Goal: Task Accomplishment & Management: Use online tool/utility

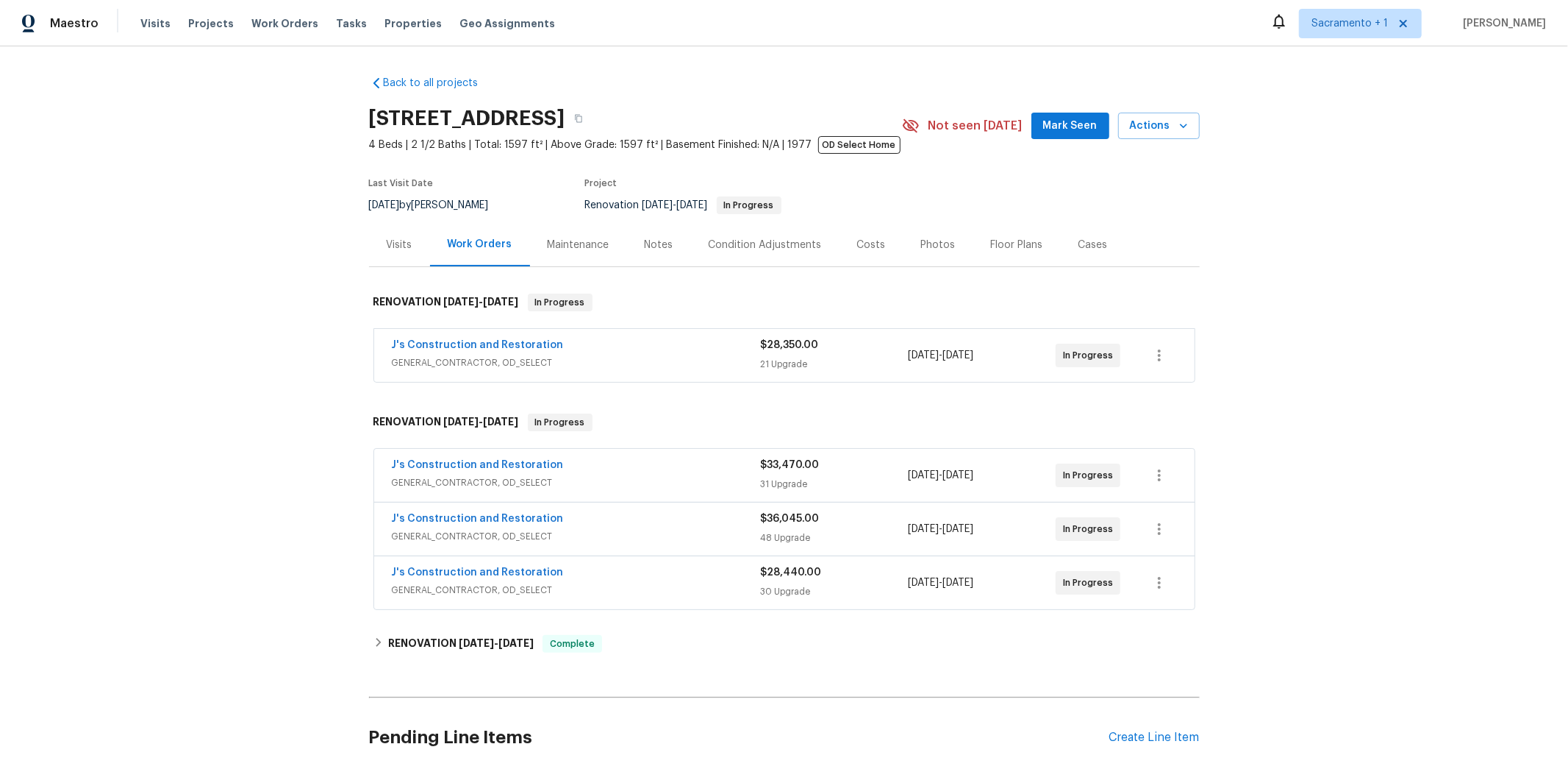
click at [517, 586] on span "GENERAL_CONTRACTOR, OD_SELECT" at bounding box center [576, 589] width 369 height 15
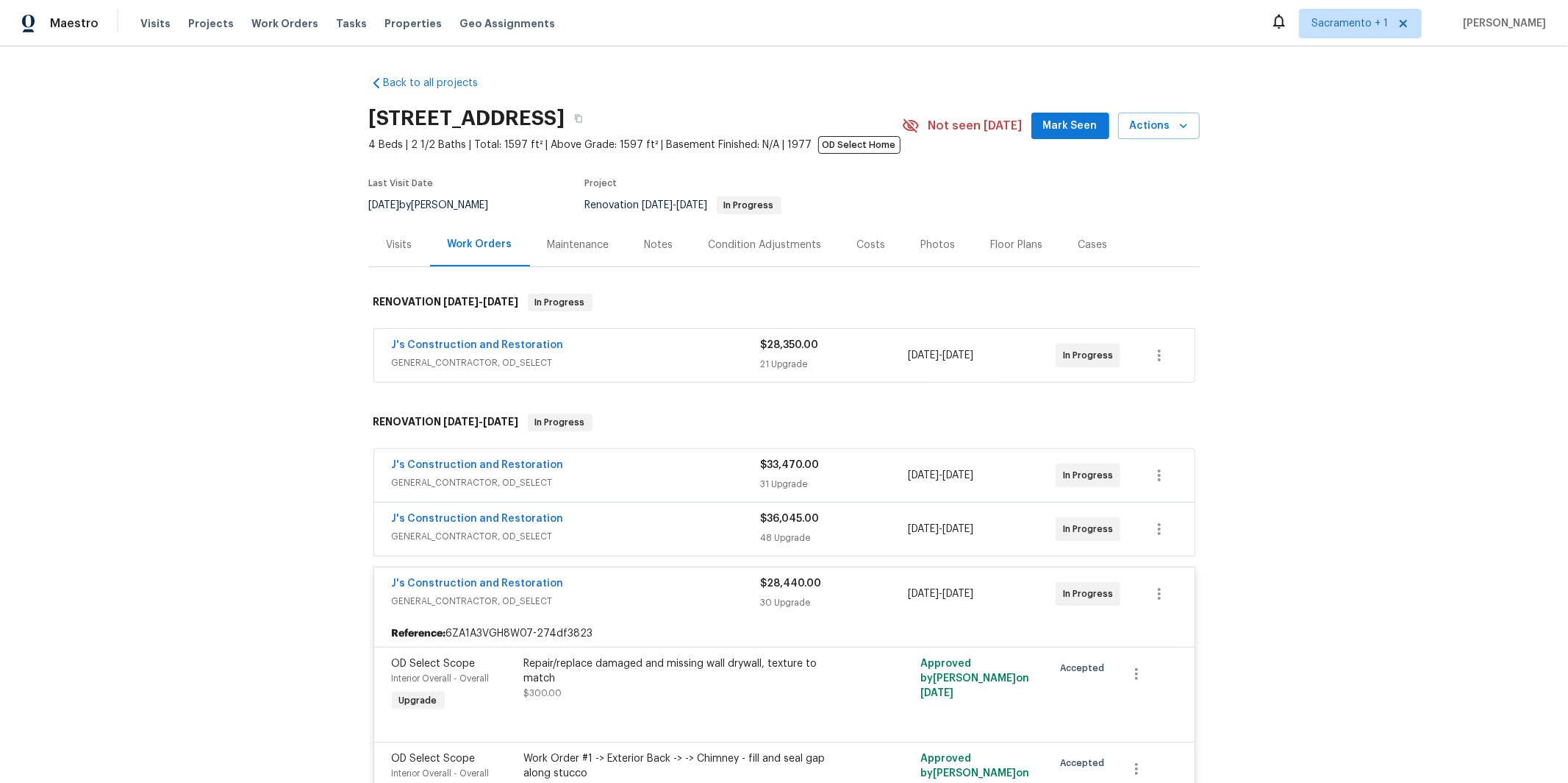
click at [535, 536] on span "GENERAL_CONTRACTOR, OD_SELECT" at bounding box center [576, 536] width 369 height 15
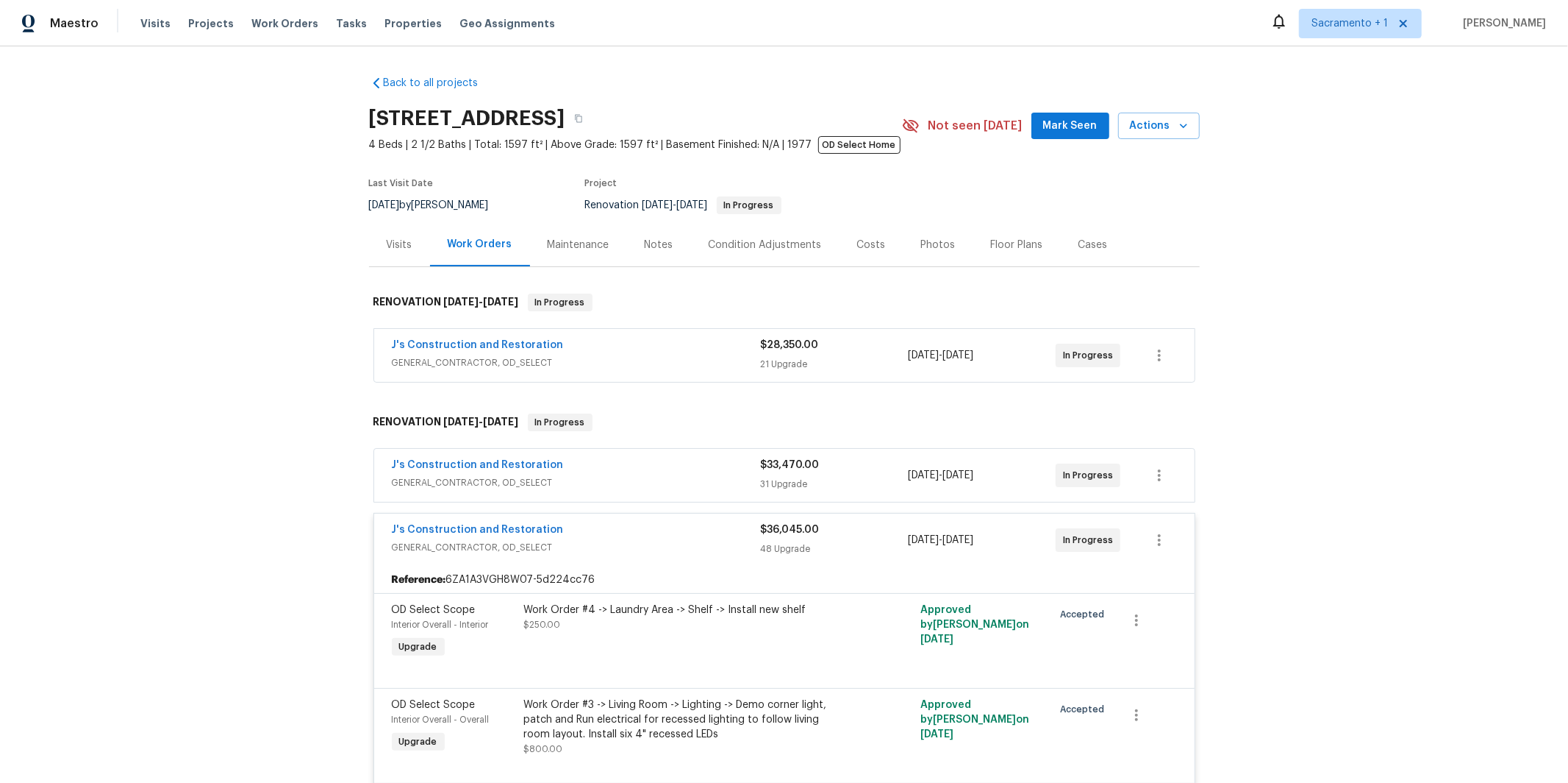
drag, startPoint x: 510, startPoint y: 482, endPoint x: 528, endPoint y: 390, distance: 93.7
click at [510, 482] on span "GENERAL_CONTRACTOR, OD_SELECT" at bounding box center [576, 482] width 369 height 15
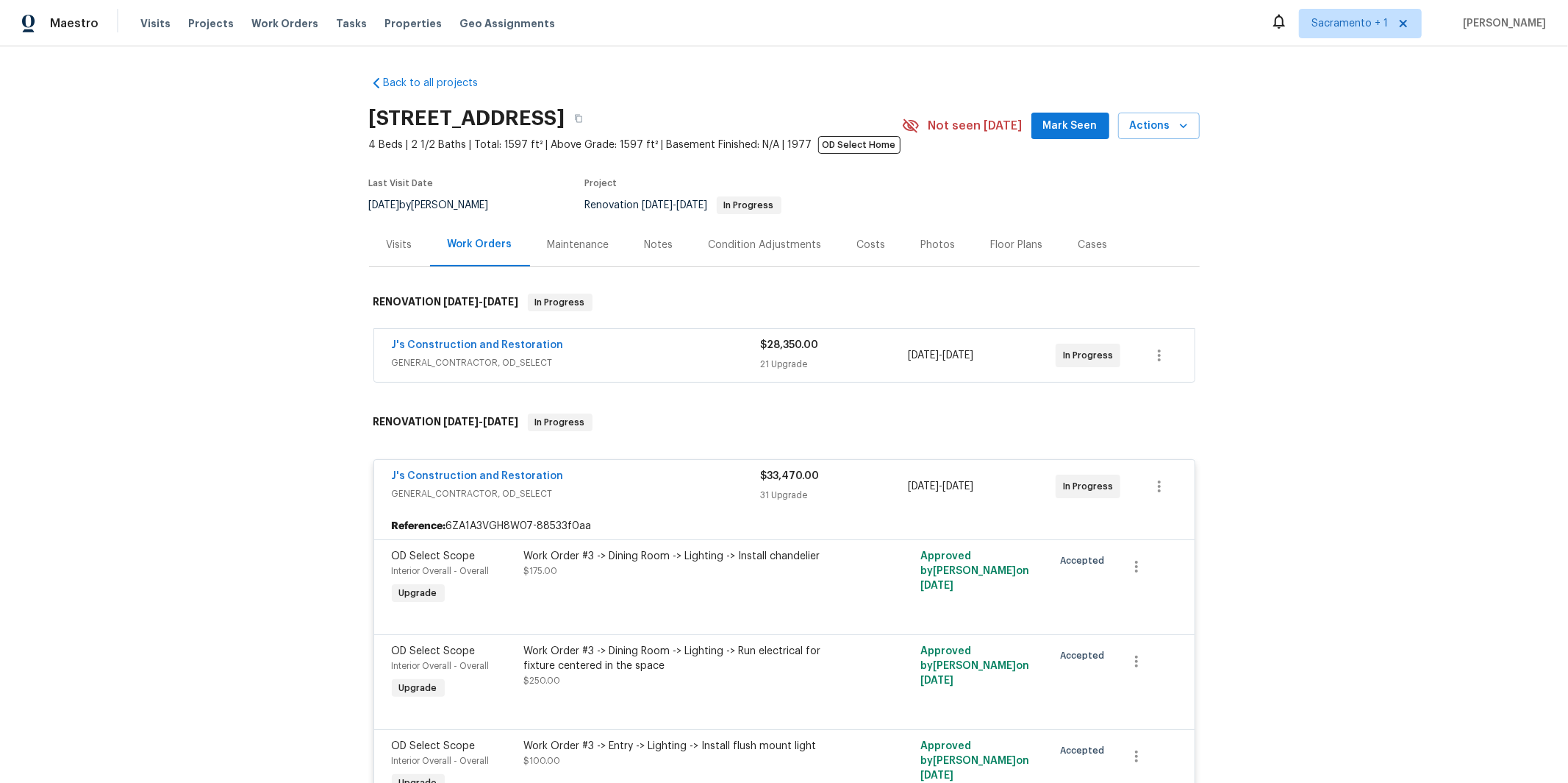
click at [479, 367] on span "GENERAL_CONTRACTOR, OD_SELECT" at bounding box center [576, 362] width 369 height 15
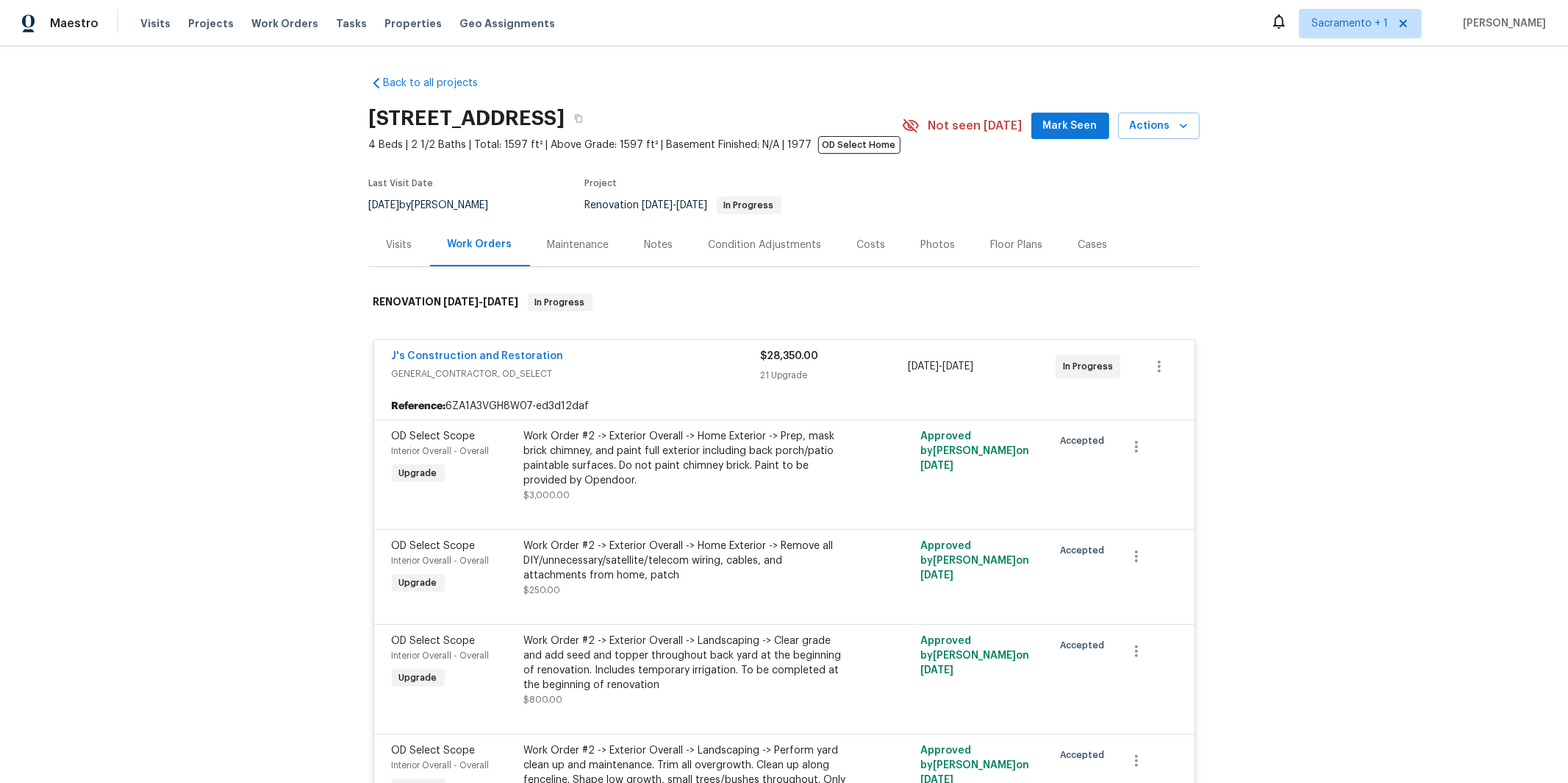
click at [1049, 232] on div "Floor Plans" at bounding box center [1017, 245] width 88 height 43
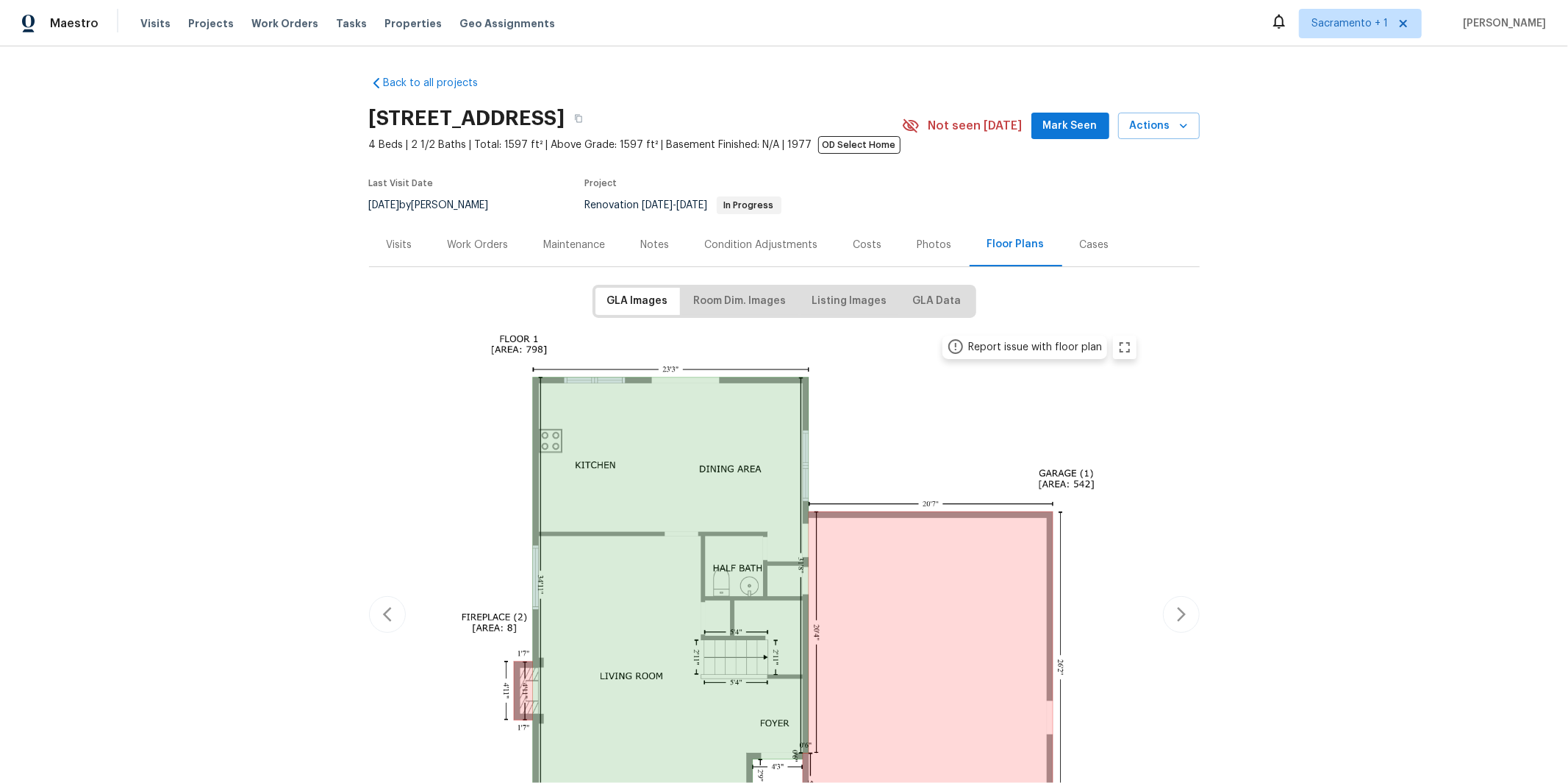
drag, startPoint x: 350, startPoint y: 243, endPoint x: 369, endPoint y: 243, distance: 19.0
click at [351, 243] on div "Back to all projects [STREET_ADDRESS] 4 Beds | 2 1/2 Baths | Total: 1597 ft² | …" at bounding box center [784, 414] width 1568 height 736
click at [387, 244] on div "Visits" at bounding box center [400, 245] width 26 height 15
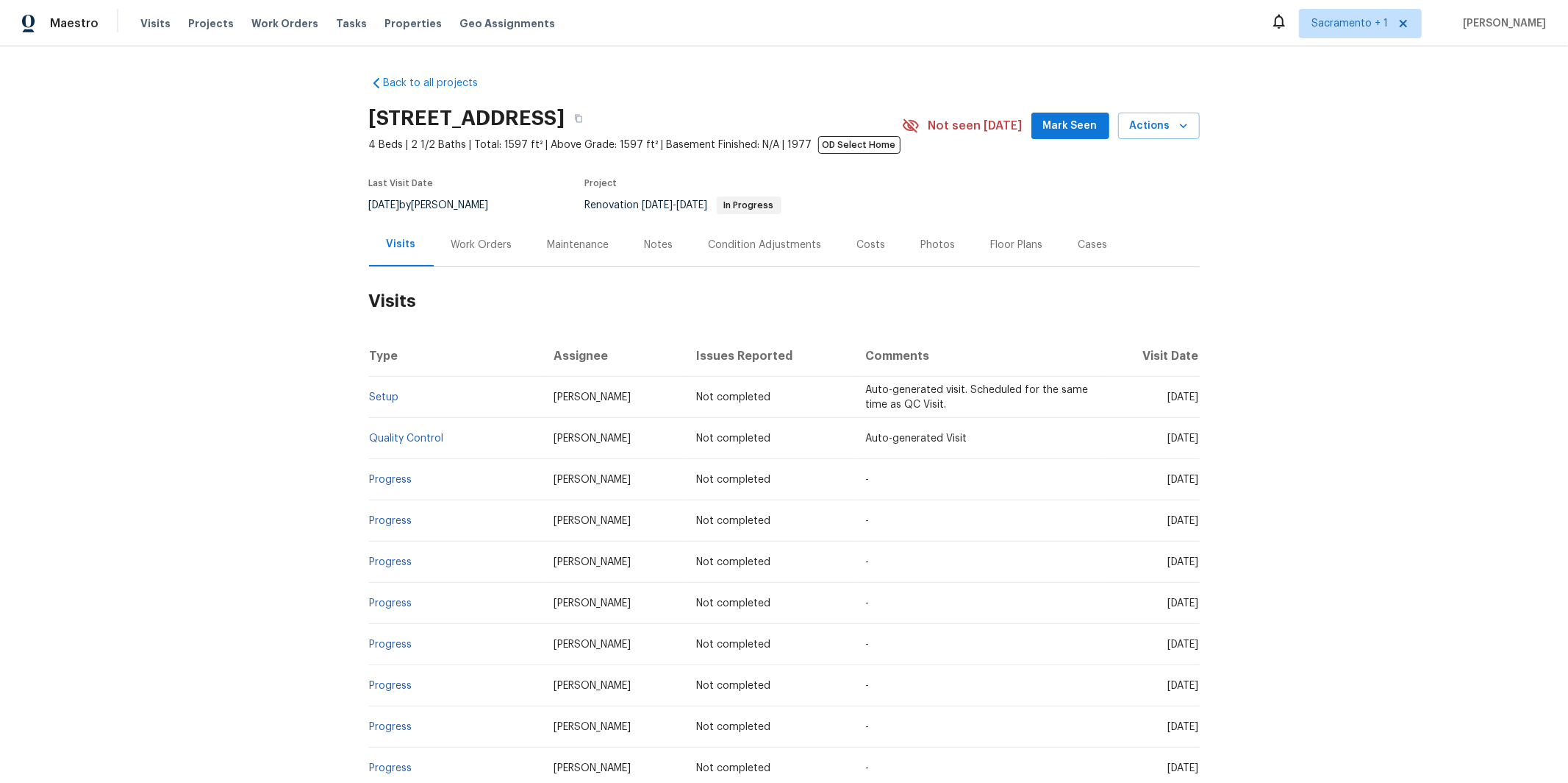
click at [475, 253] on div "Work Orders" at bounding box center [482, 245] width 96 height 43
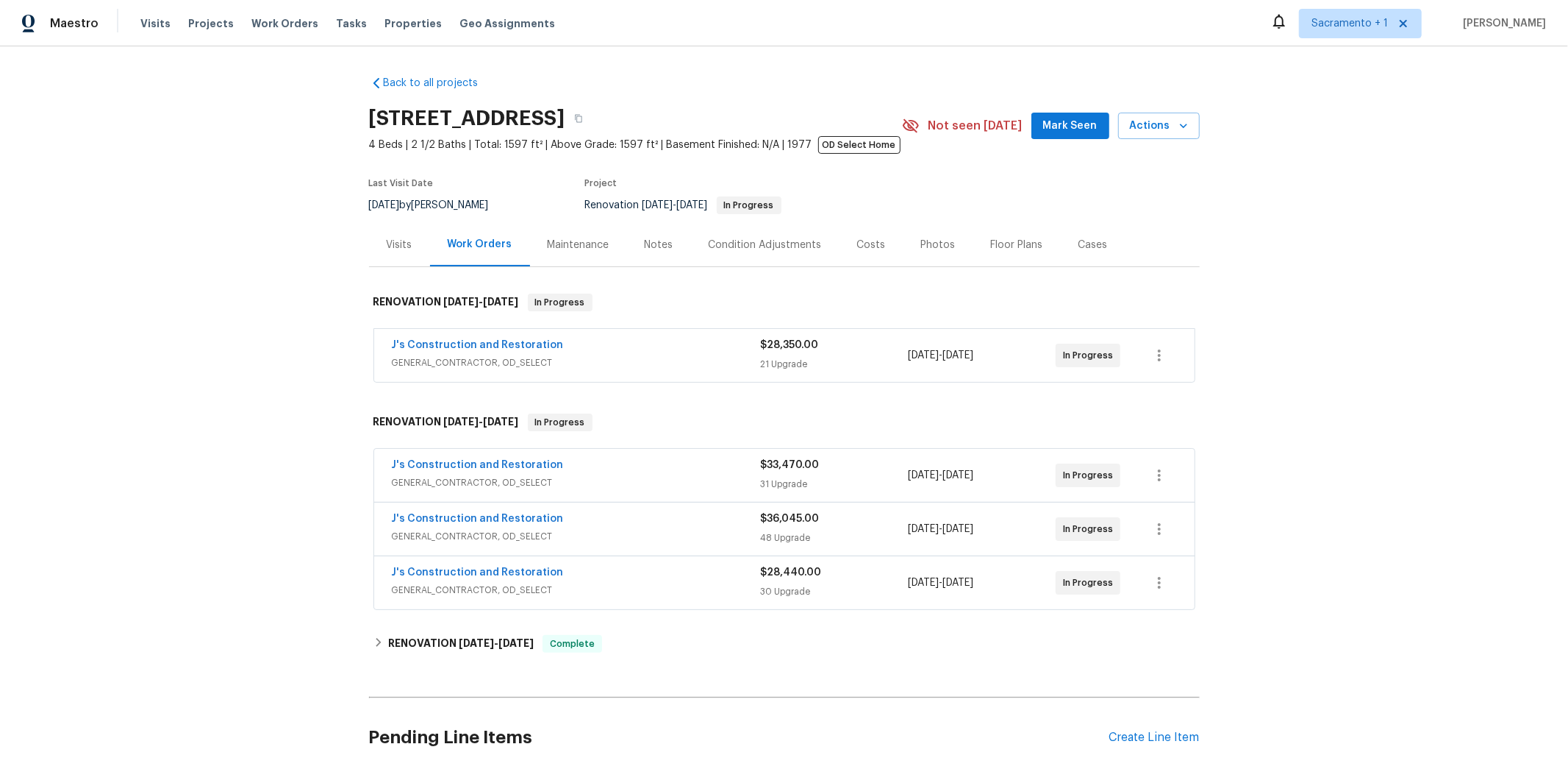
click at [571, 586] on span "GENERAL_CONTRACTOR, OD_SELECT" at bounding box center [576, 589] width 369 height 15
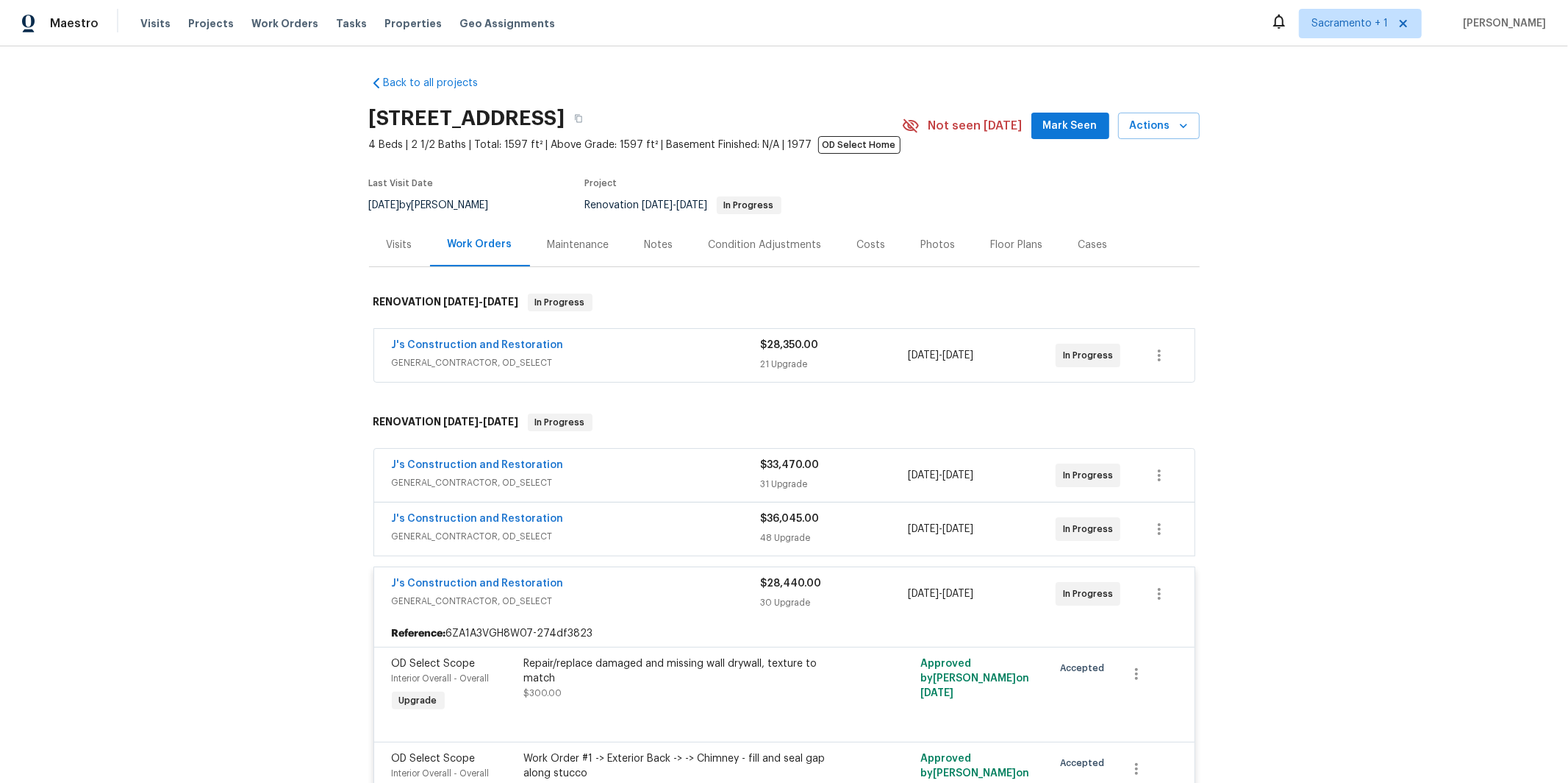
click at [596, 528] on div "J's Construction and Restoration" at bounding box center [576, 520] width 369 height 17
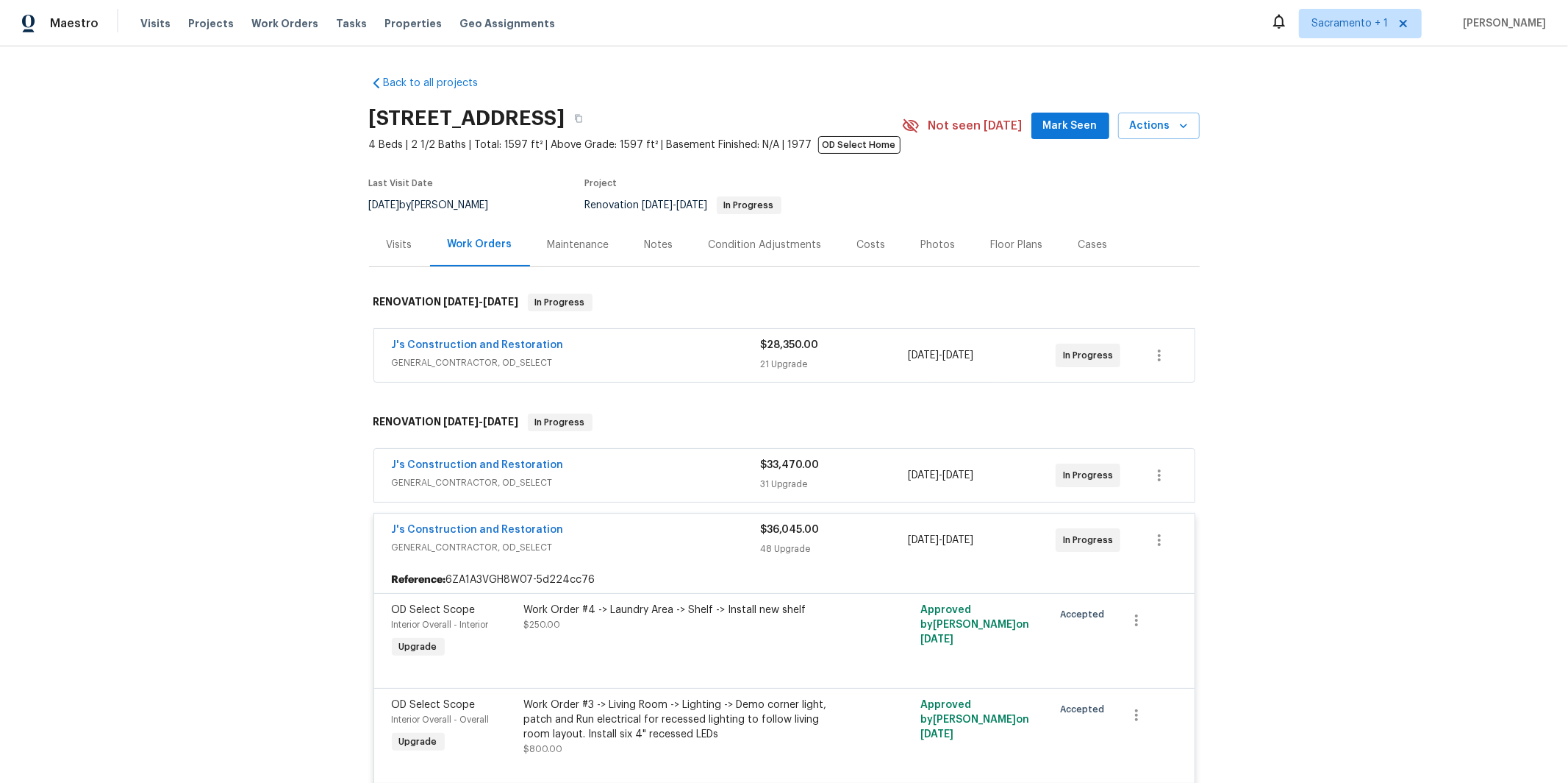
click at [603, 477] on span "GENERAL_CONTRACTOR, OD_SELECT" at bounding box center [576, 482] width 369 height 15
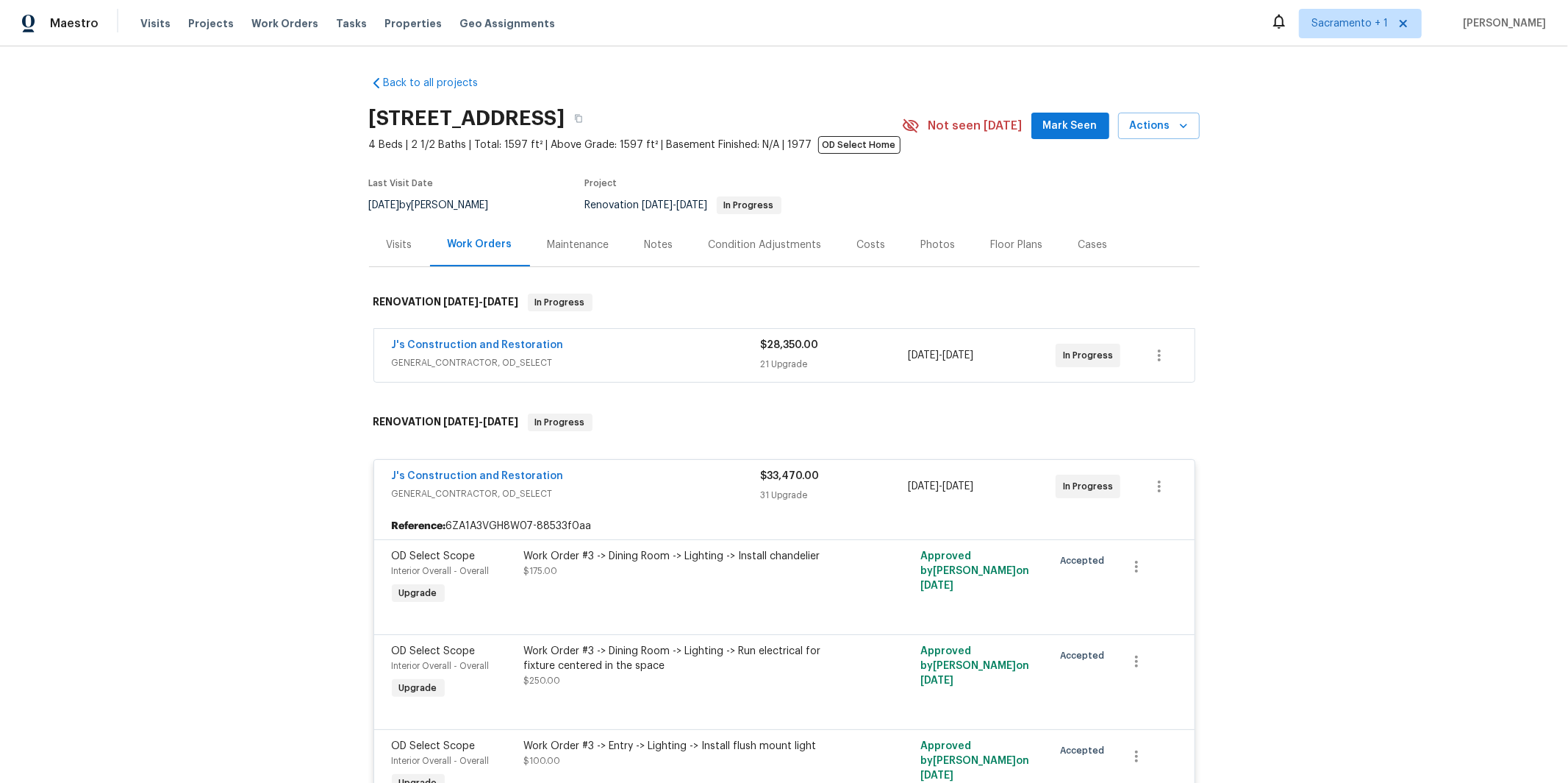
click at [588, 359] on span "GENERAL_CONTRACTOR, OD_SELECT" at bounding box center [576, 362] width 369 height 15
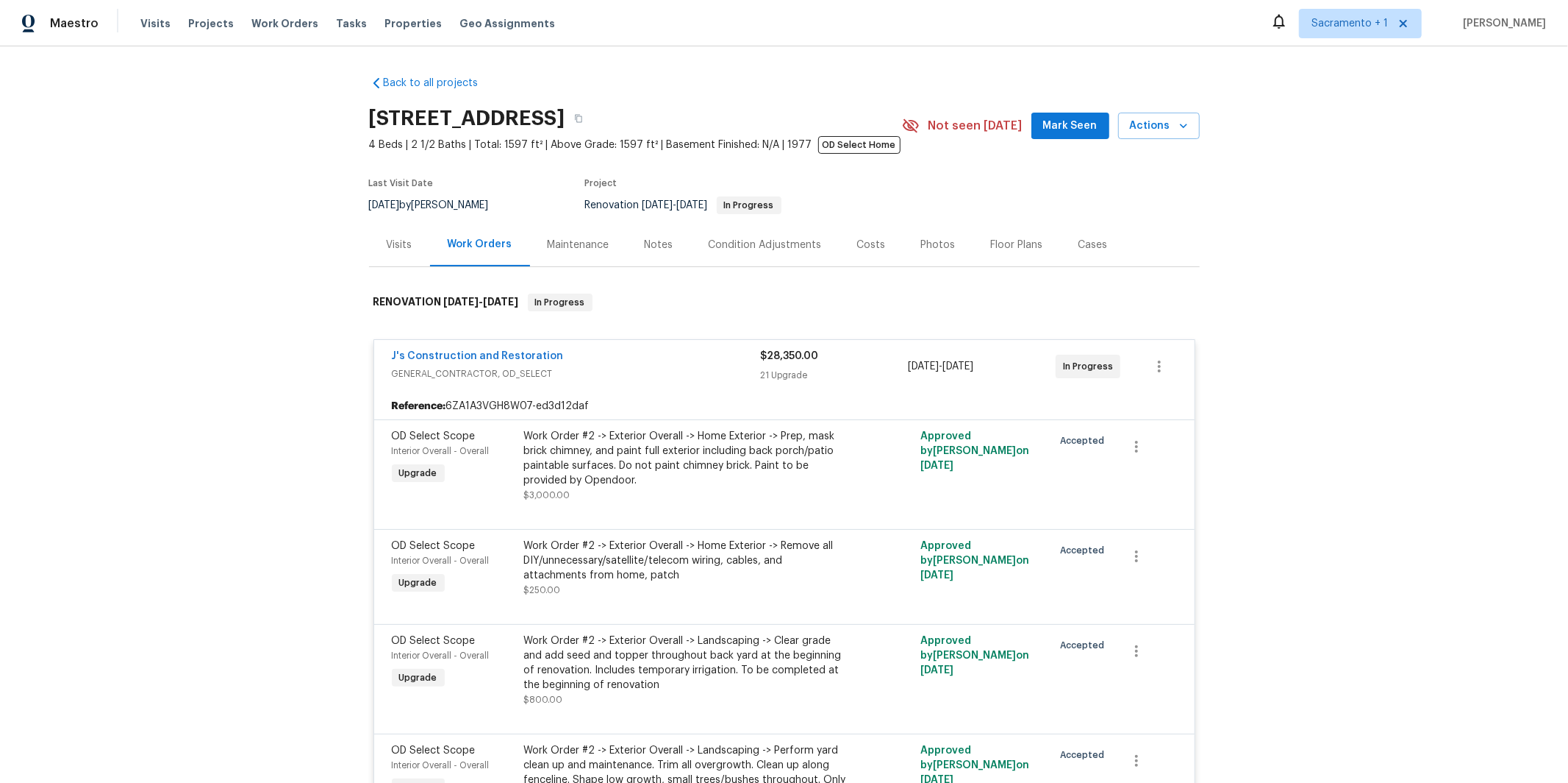
click at [289, 286] on div "Back to all projects [STREET_ADDRESS] 4 Beds | 2 1/2 Baths | Total: 1597 ft² | …" at bounding box center [784, 414] width 1568 height 736
click at [139, 230] on div "Back to all projects [STREET_ADDRESS] 4 Beds | 2 1/2 Baths | Total: 1597 ft² | …" at bounding box center [784, 414] width 1568 height 736
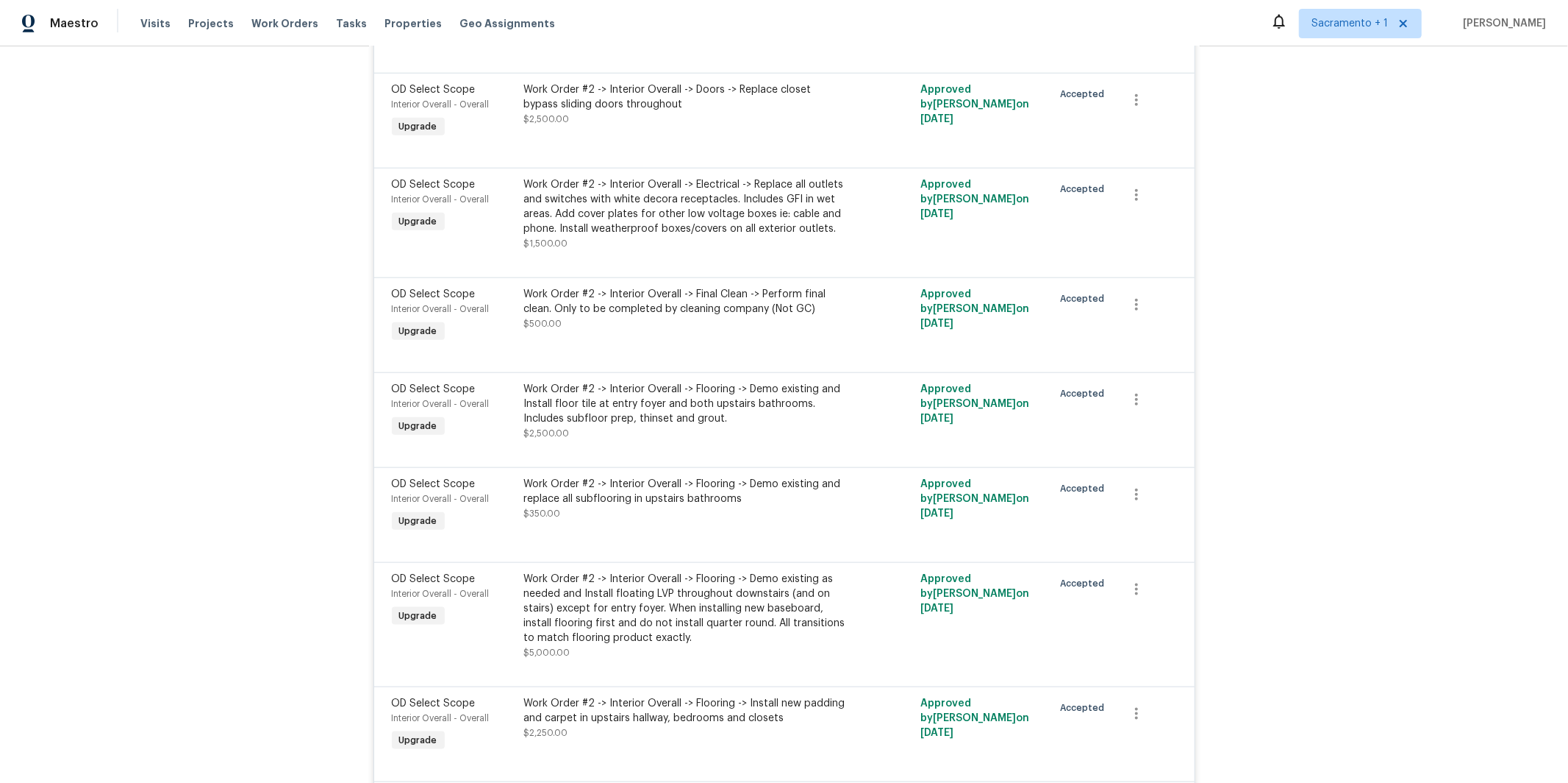
scroll to position [6581, 0]
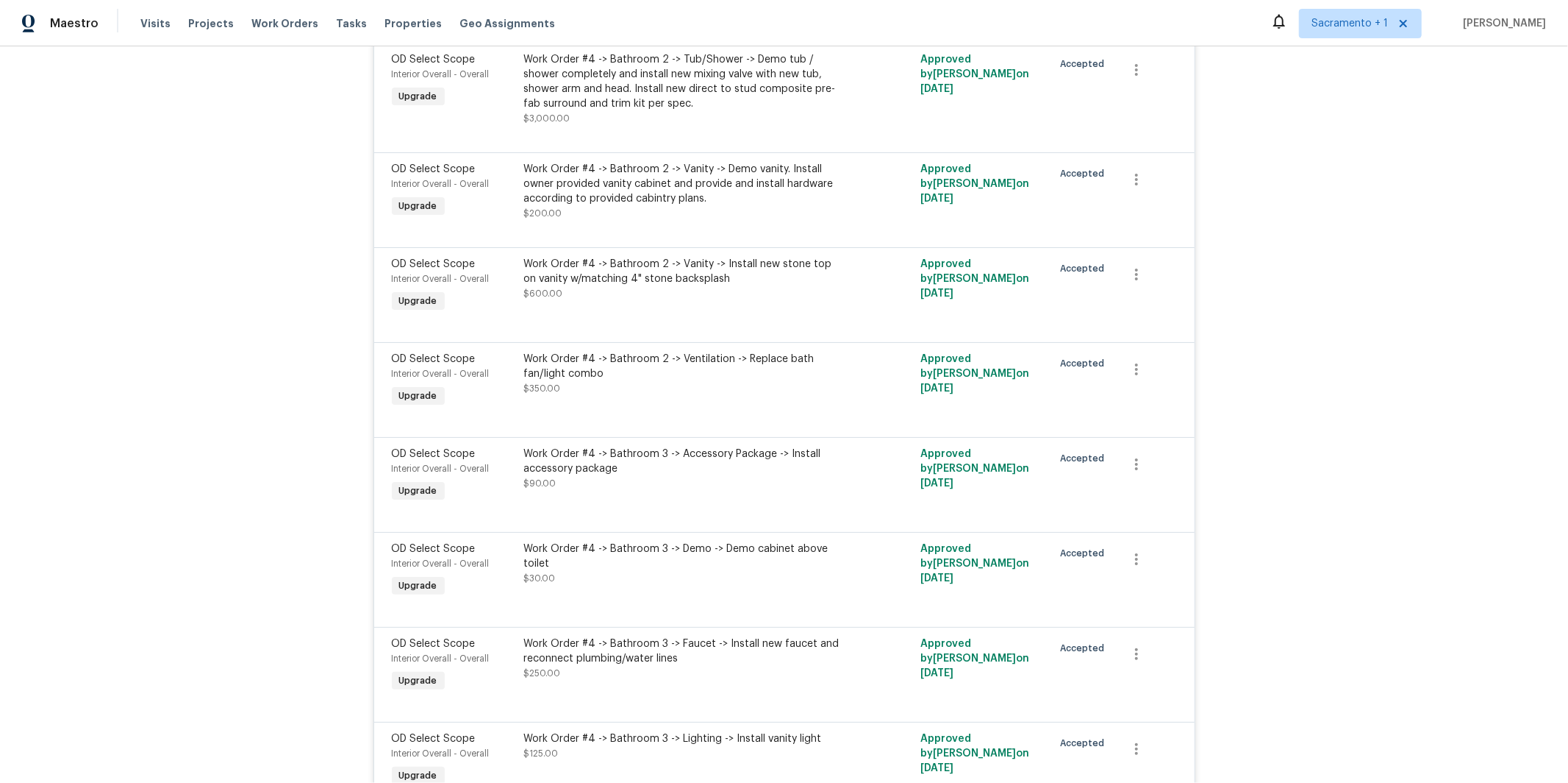
click at [578, 415] on div "Work Order #4 -> Bathroom 2 -> Ventilation -> Replace bath fan/light combo $350…" at bounding box center [685, 381] width 331 height 68
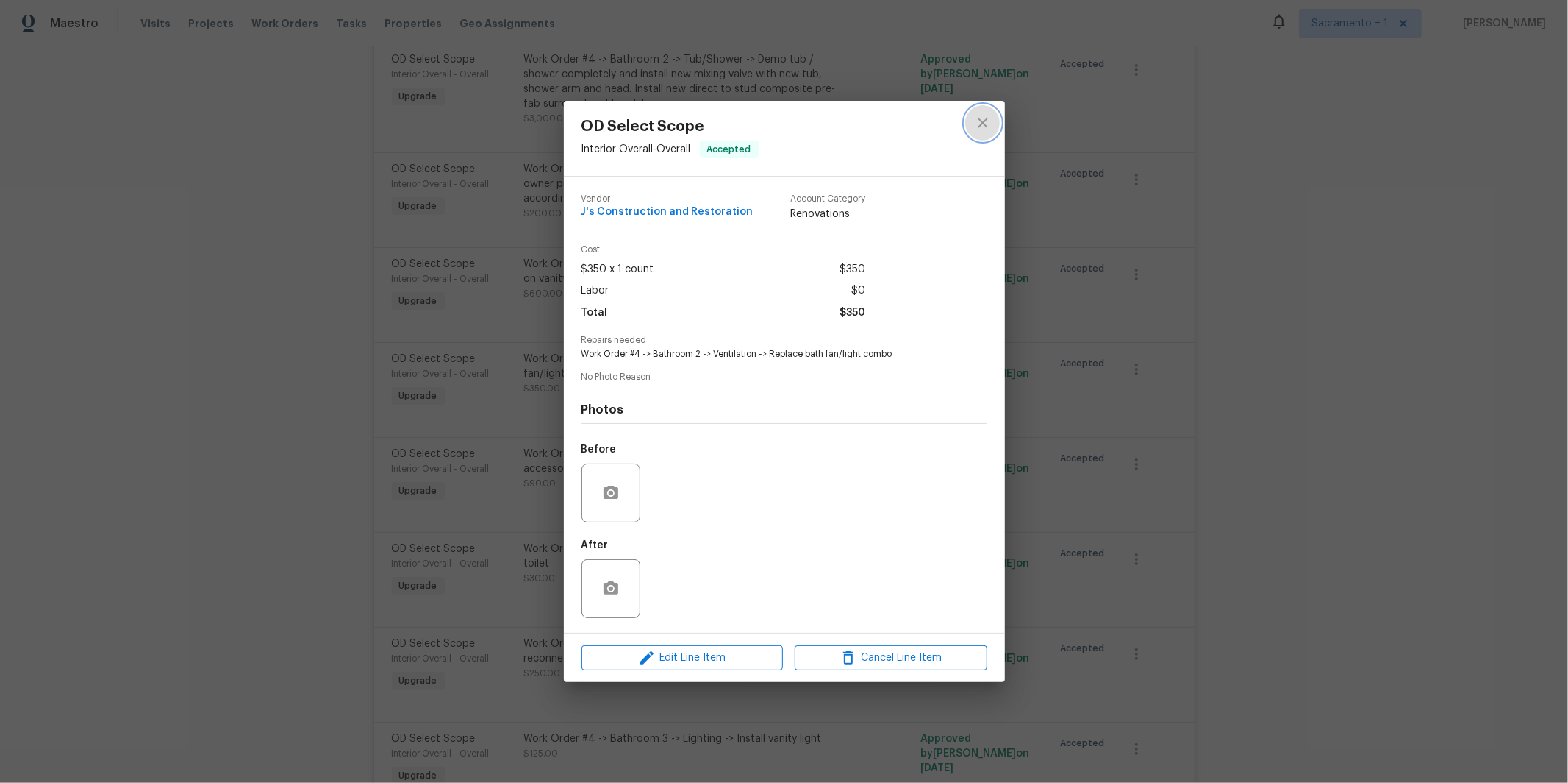
click at [975, 121] on icon "close" at bounding box center [983, 122] width 17 height 17
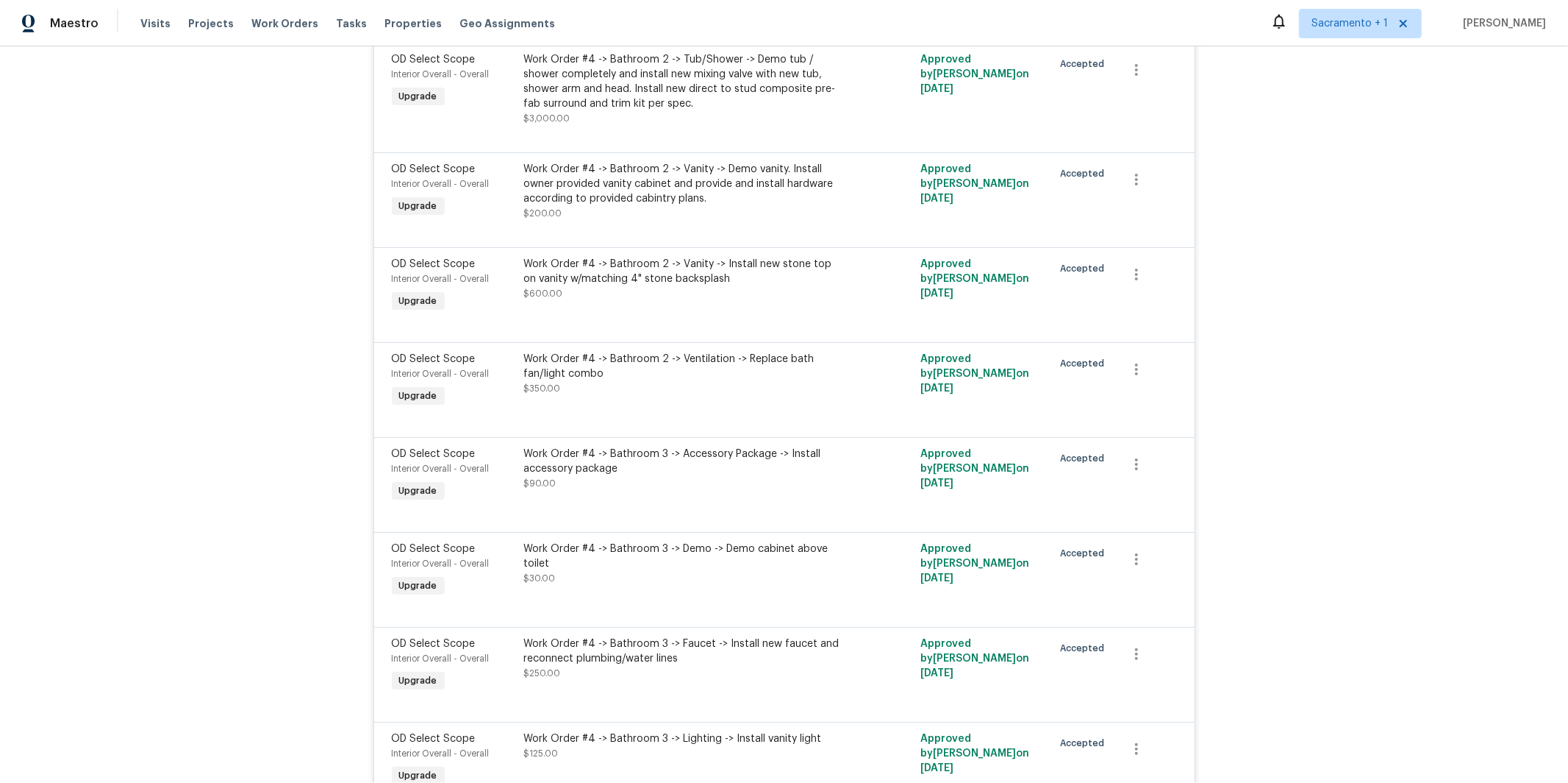
click at [653, 381] on div "Work Order #4 -> Bathroom 2 -> Ventilation -> Replace bath fan/light combo" at bounding box center [685, 366] width 322 height 30
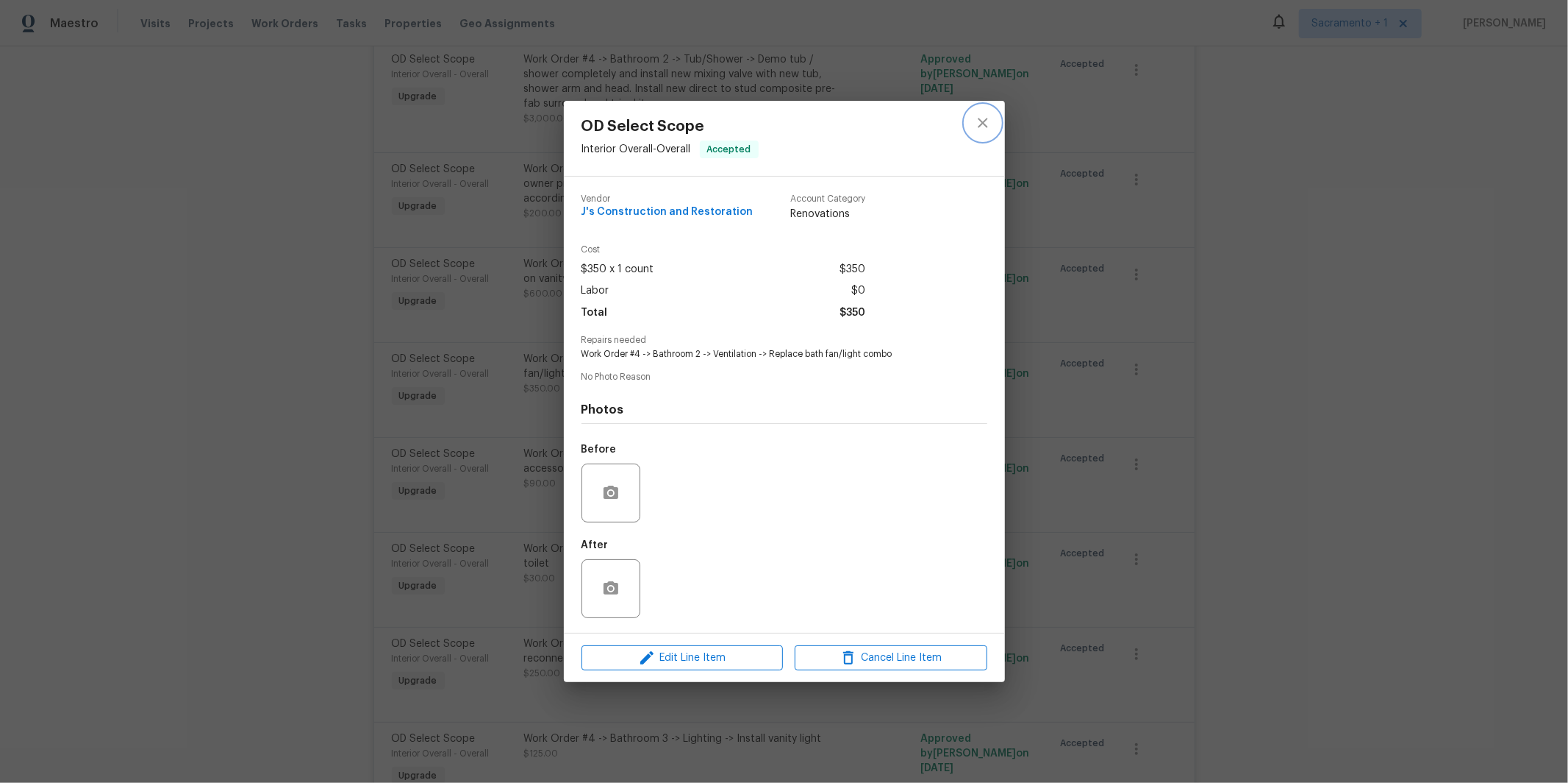
click at [990, 122] on icon "close" at bounding box center [983, 122] width 17 height 17
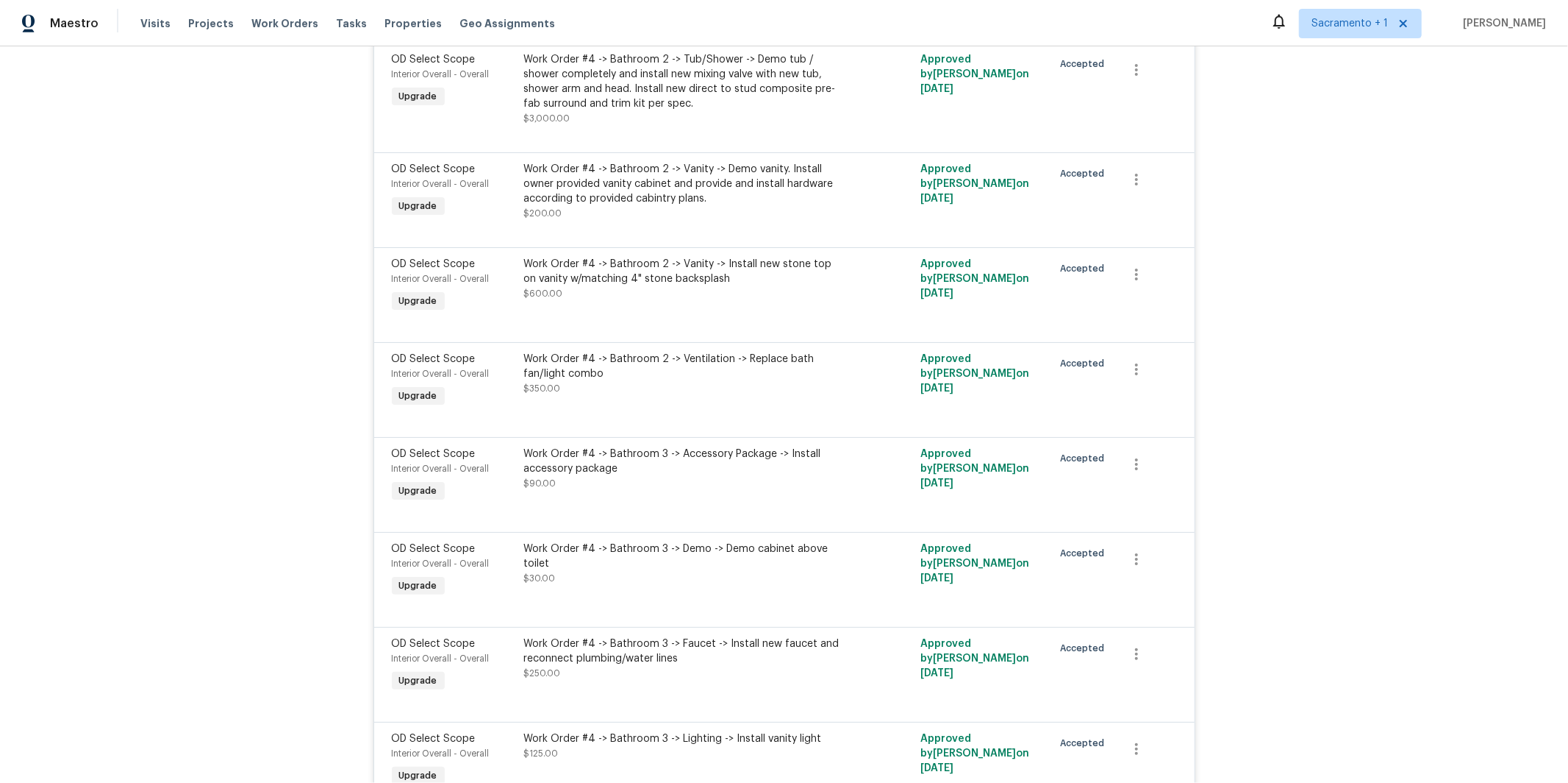
scroll to position [7346, 0]
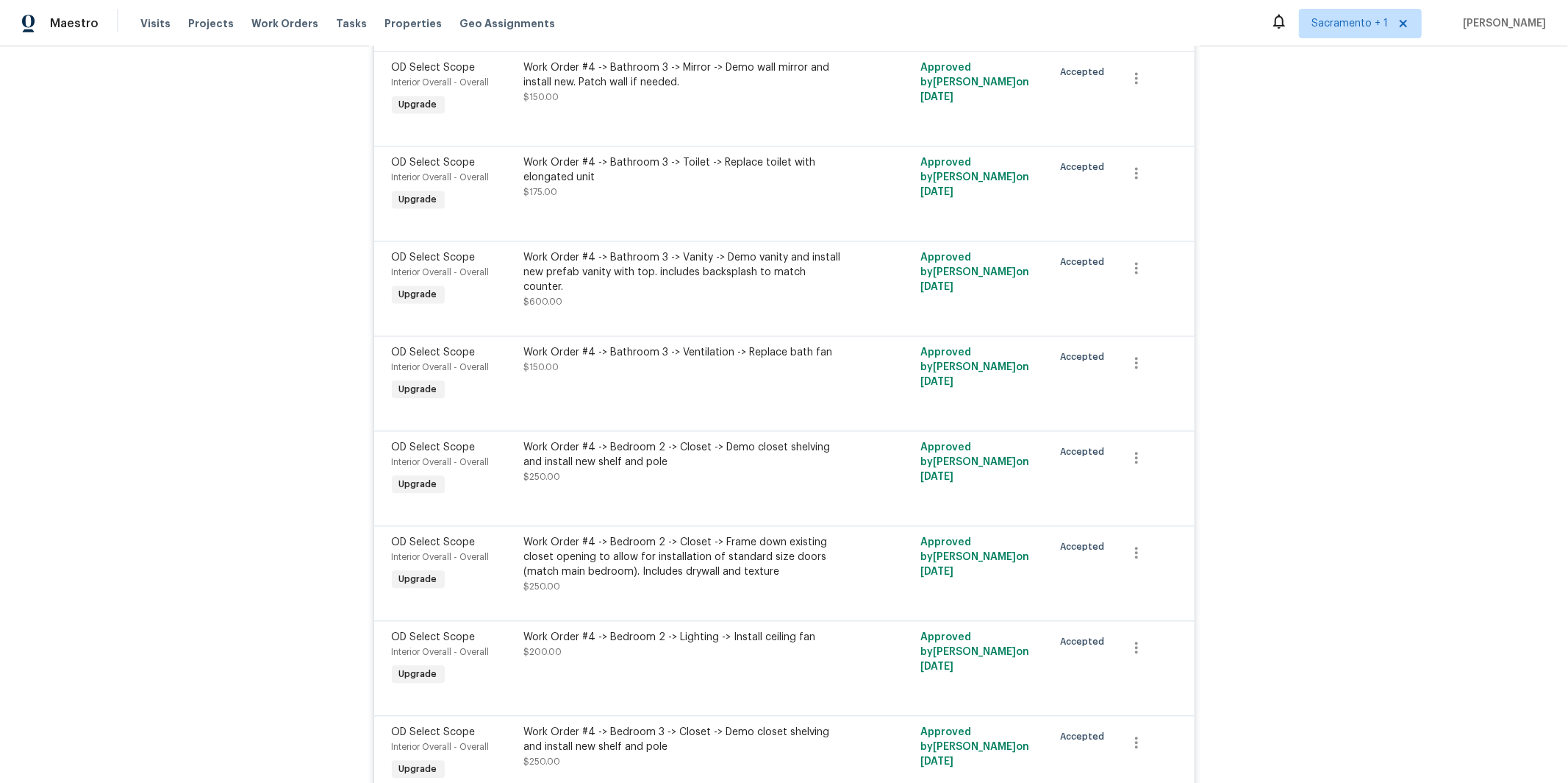
click at [610, 359] on div "Work Order #4 -> Bathroom 3 -> Ventilation -> Replace bath fan" at bounding box center [685, 352] width 322 height 15
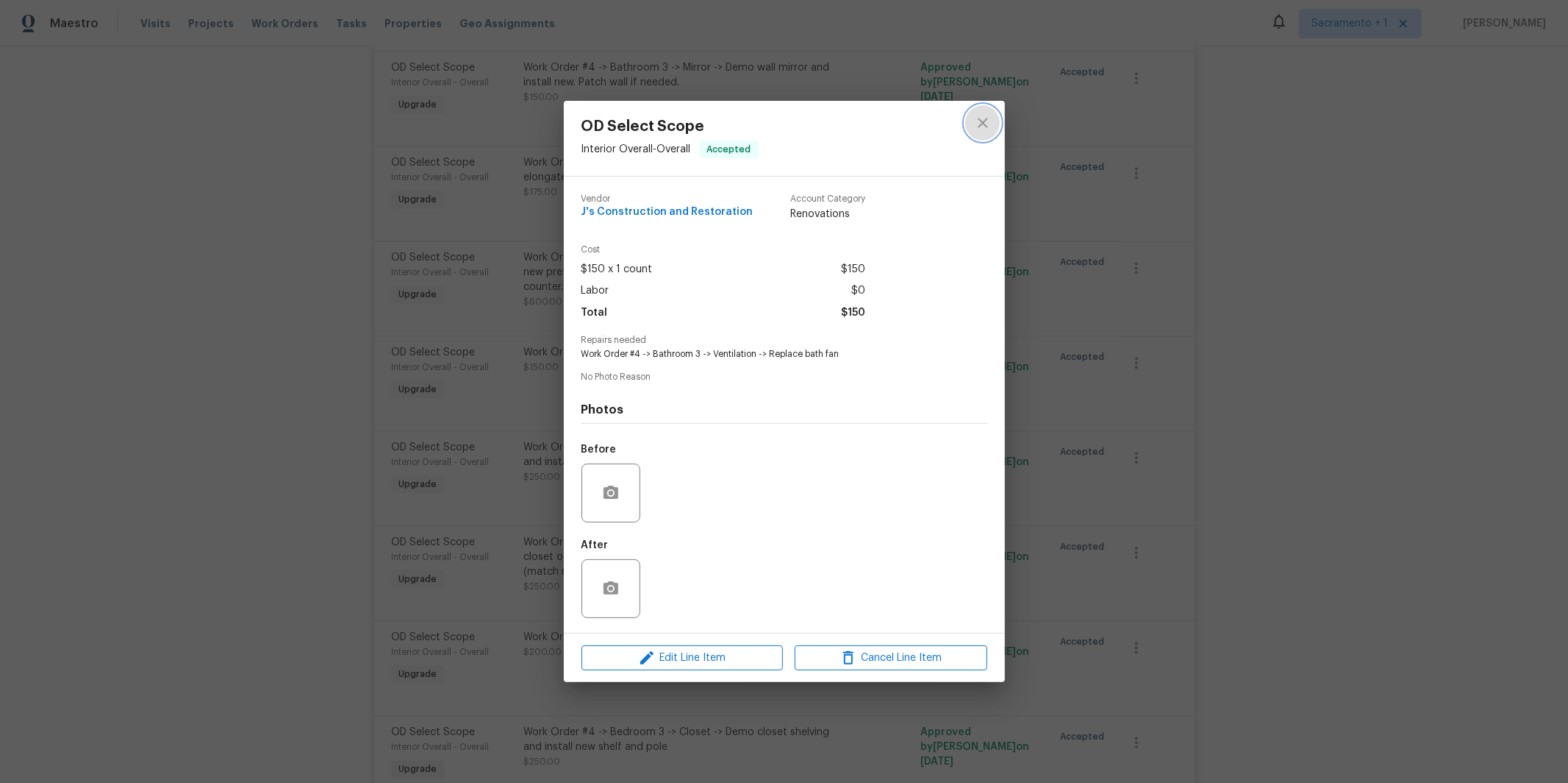
drag, startPoint x: 982, startPoint y: 126, endPoint x: 1199, endPoint y: 31, distance: 236.9
click at [982, 126] on icon "close" at bounding box center [983, 122] width 17 height 17
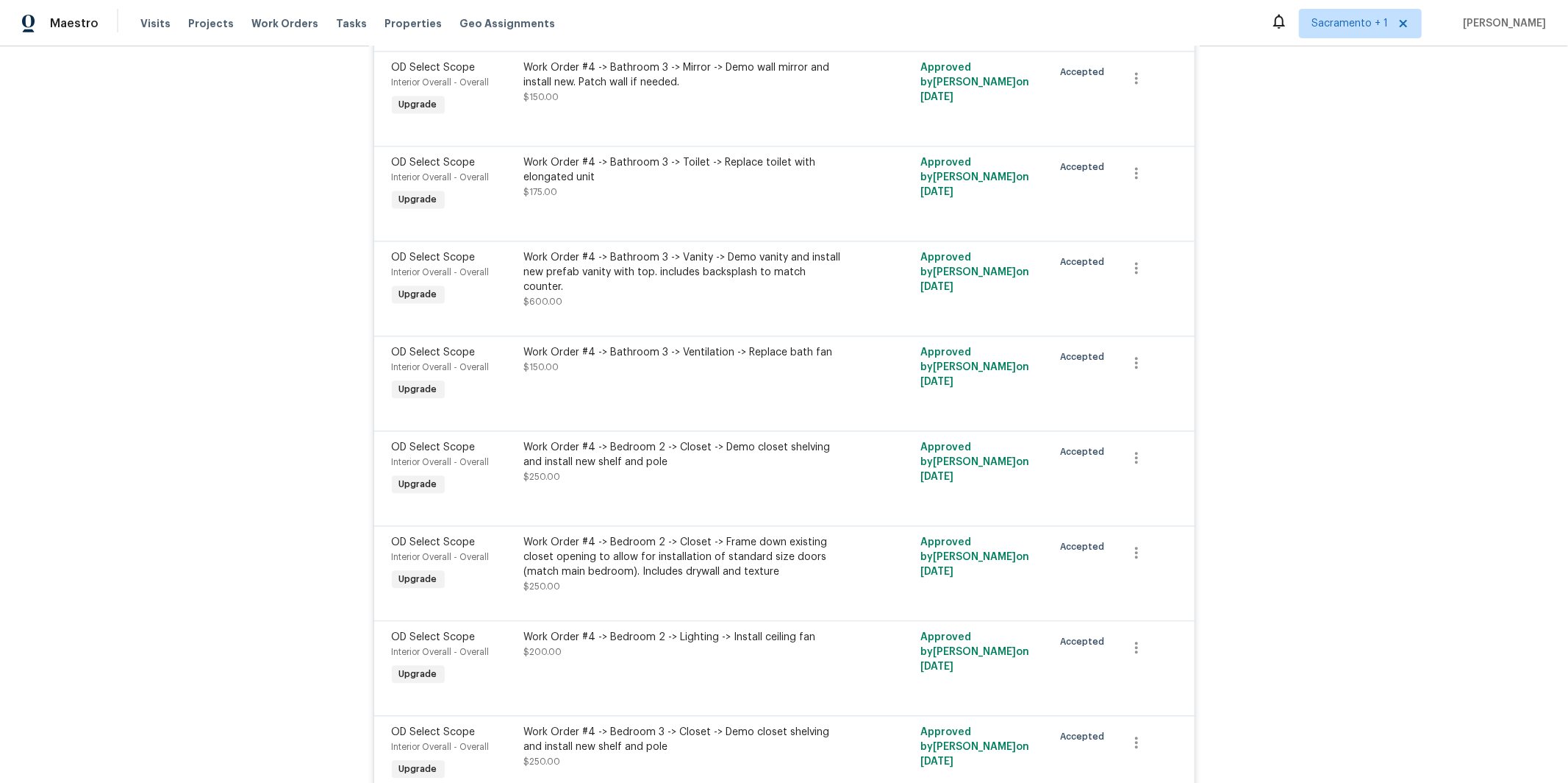
scroll to position [9785, 0]
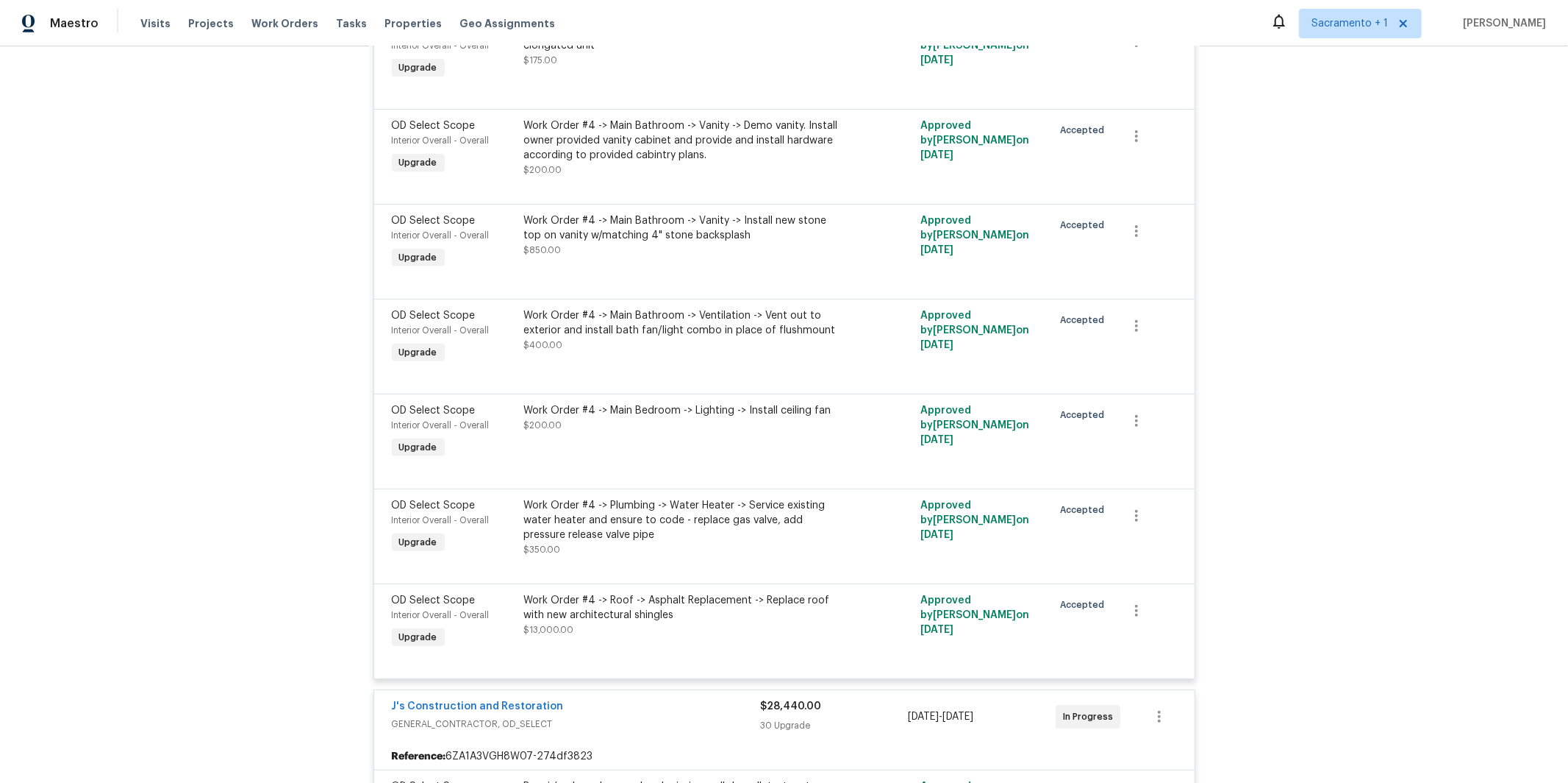
click at [753, 338] on div "Work Order #4 -> Main Bathroom -> Ventilation -> Vent out to exterior and insta…" at bounding box center [685, 323] width 322 height 30
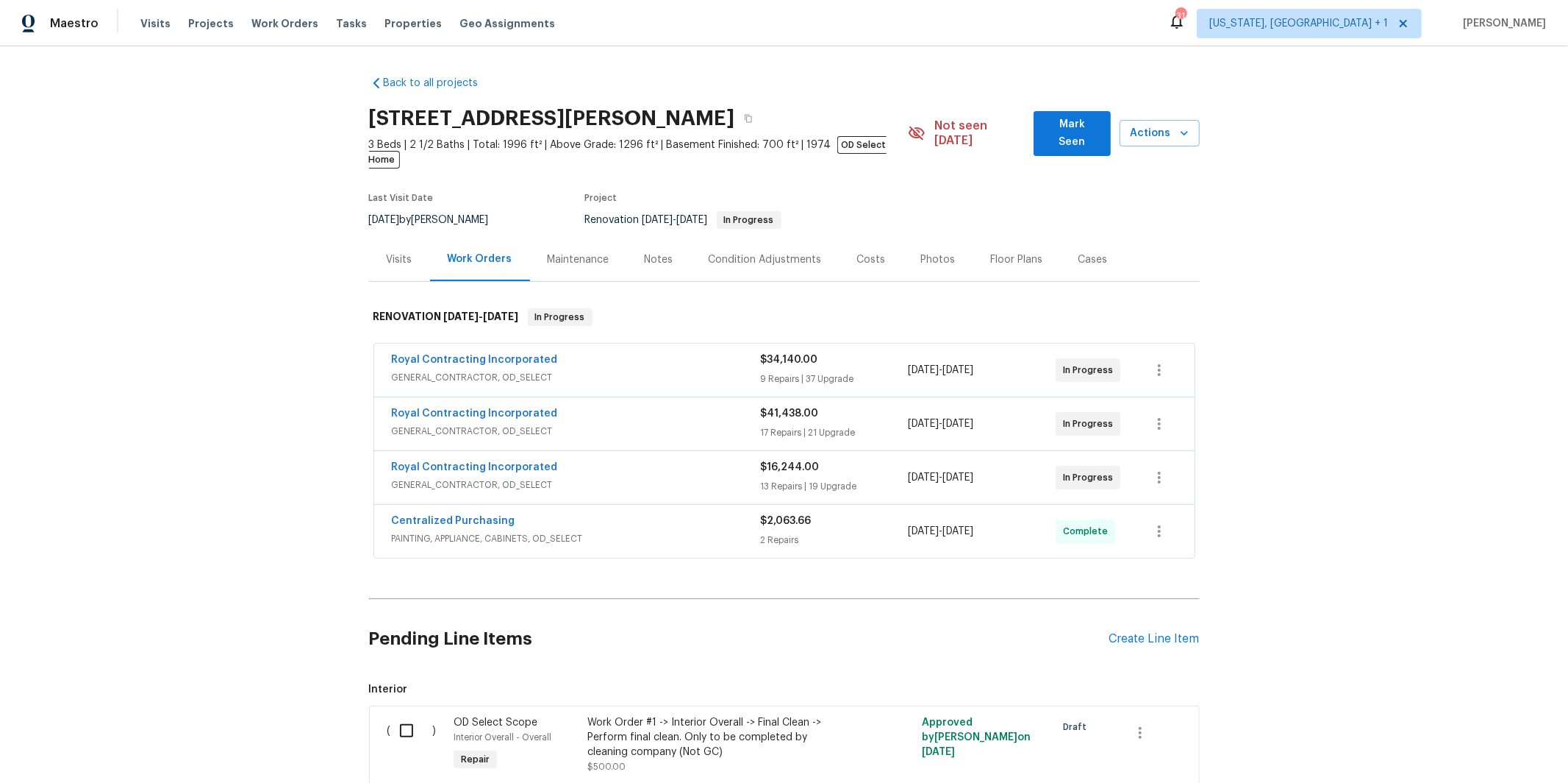
click at [560, 477] on span "GENERAL_CONTRACTOR, OD_SELECT" at bounding box center [576, 484] width 369 height 15
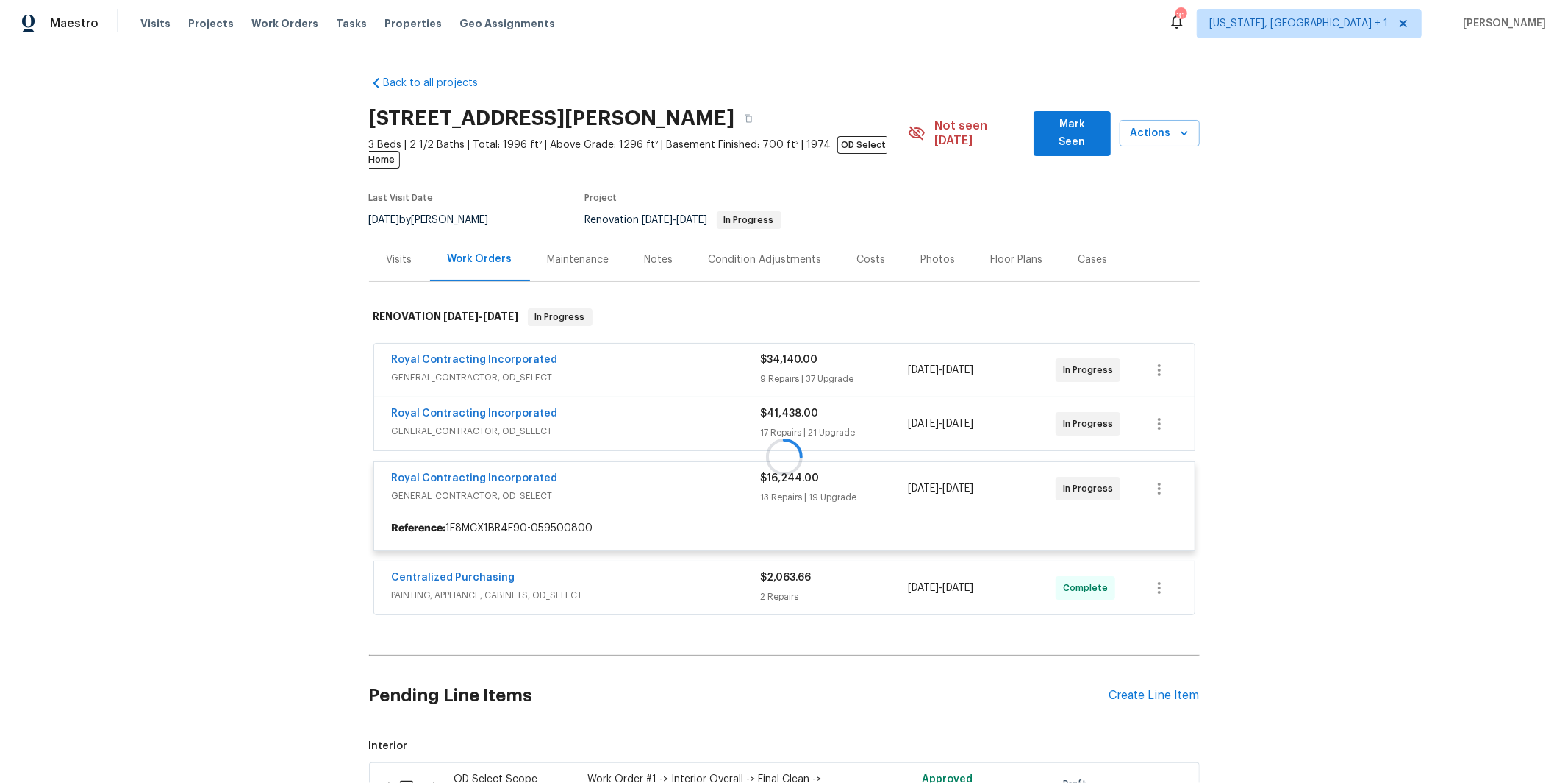
click at [563, 422] on div at bounding box center [784, 456] width 831 height 326
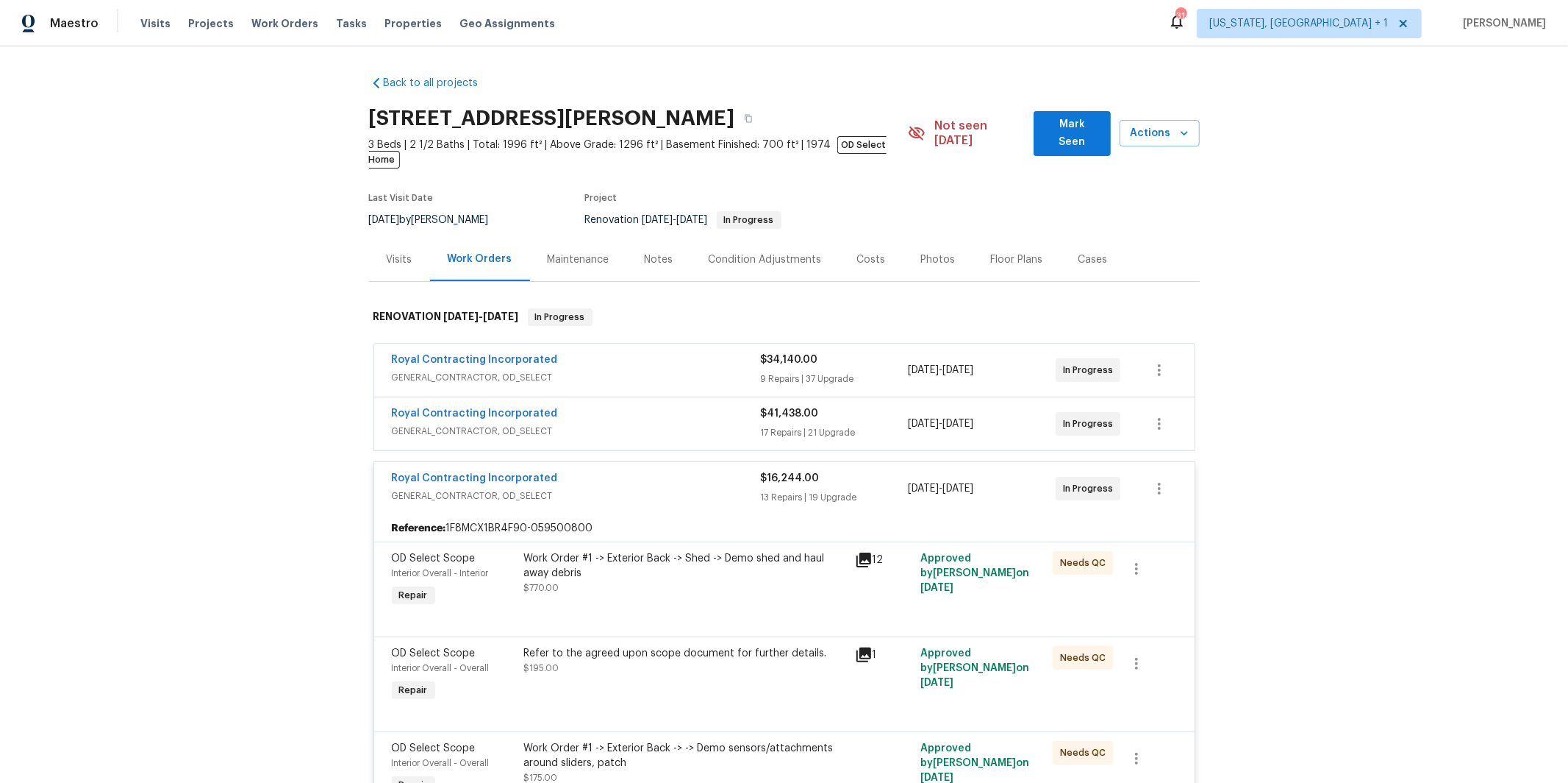
click at [551, 424] on span "GENERAL_CONTRACTOR, OD_SELECT" at bounding box center [576, 431] width 369 height 15
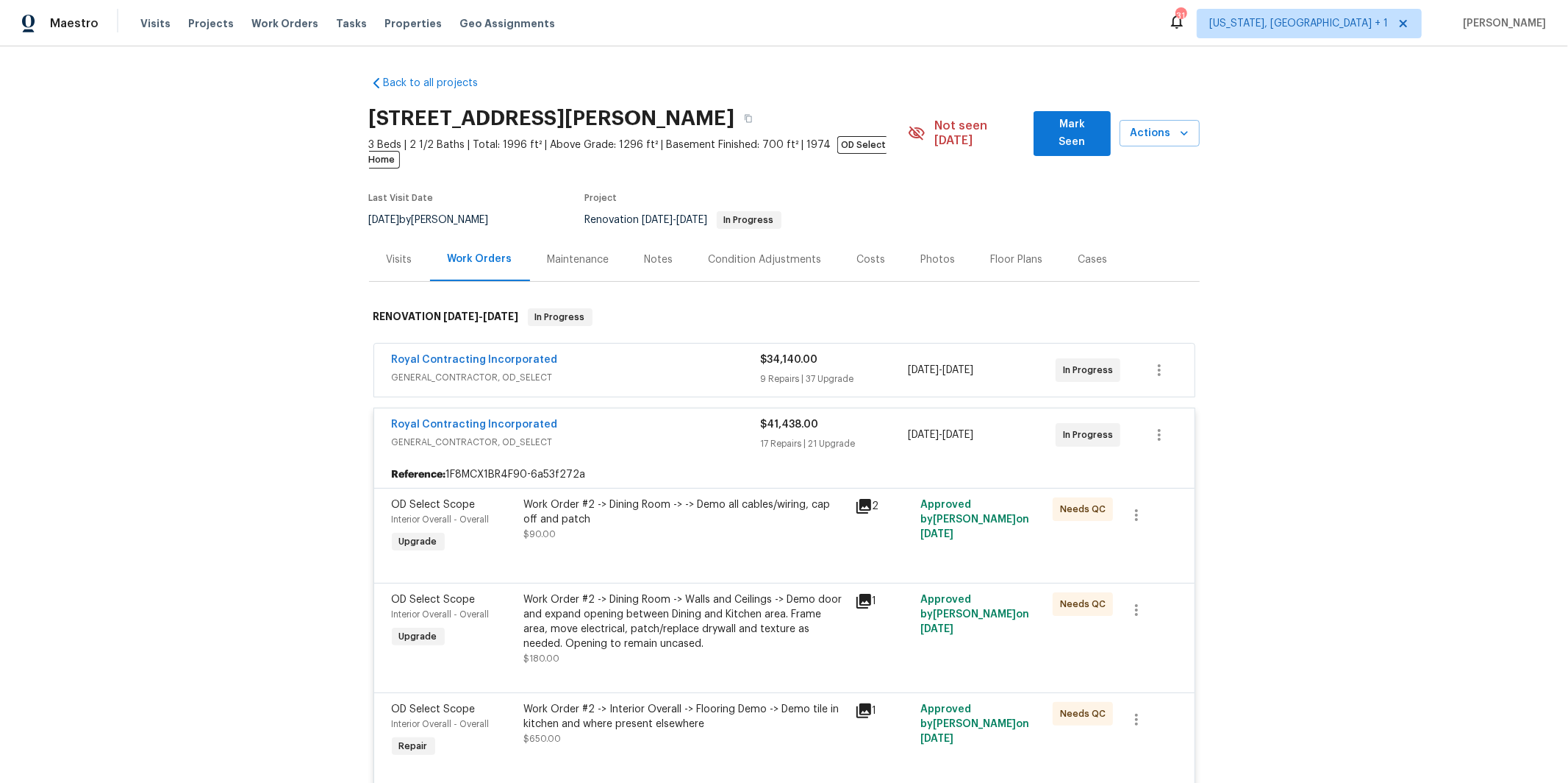
click at [564, 370] on span "GENERAL_CONTRACTOR, OD_SELECT" at bounding box center [576, 377] width 369 height 15
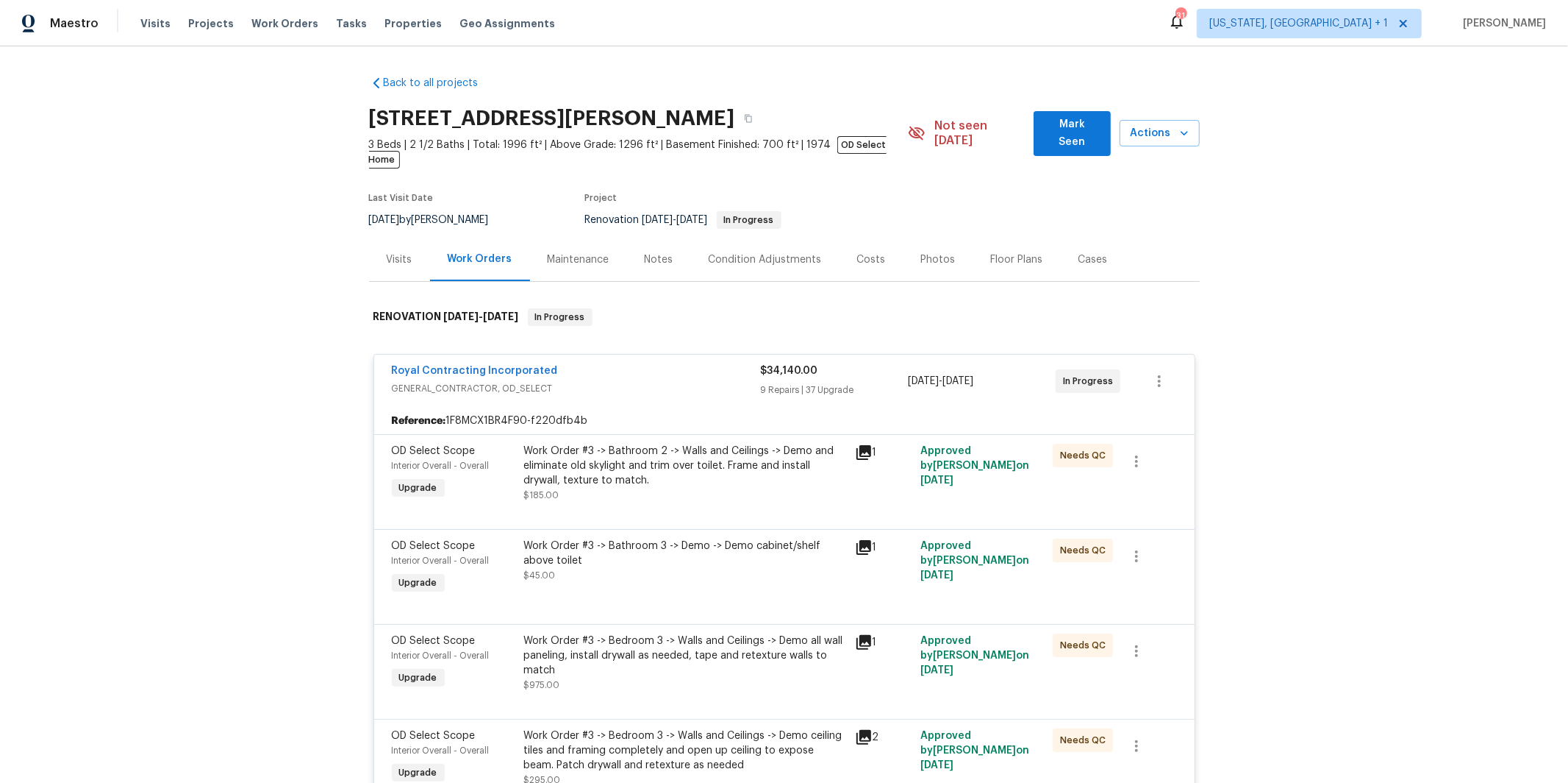
click at [325, 398] on div "Back to all projects 10103 Meredith Ave, Silver Spring, MD 20910 3 Beds | 2 1/2…" at bounding box center [784, 414] width 1568 height 736
drag, startPoint x: 359, startPoint y: 382, endPoint x: 315, endPoint y: 381, distance: 44.0
click at [352, 383] on div "Back to all projects 10103 Meredith Ave, Silver Spring, MD 20910 3 Beds | 2 1/2…" at bounding box center [784, 414] width 1568 height 736
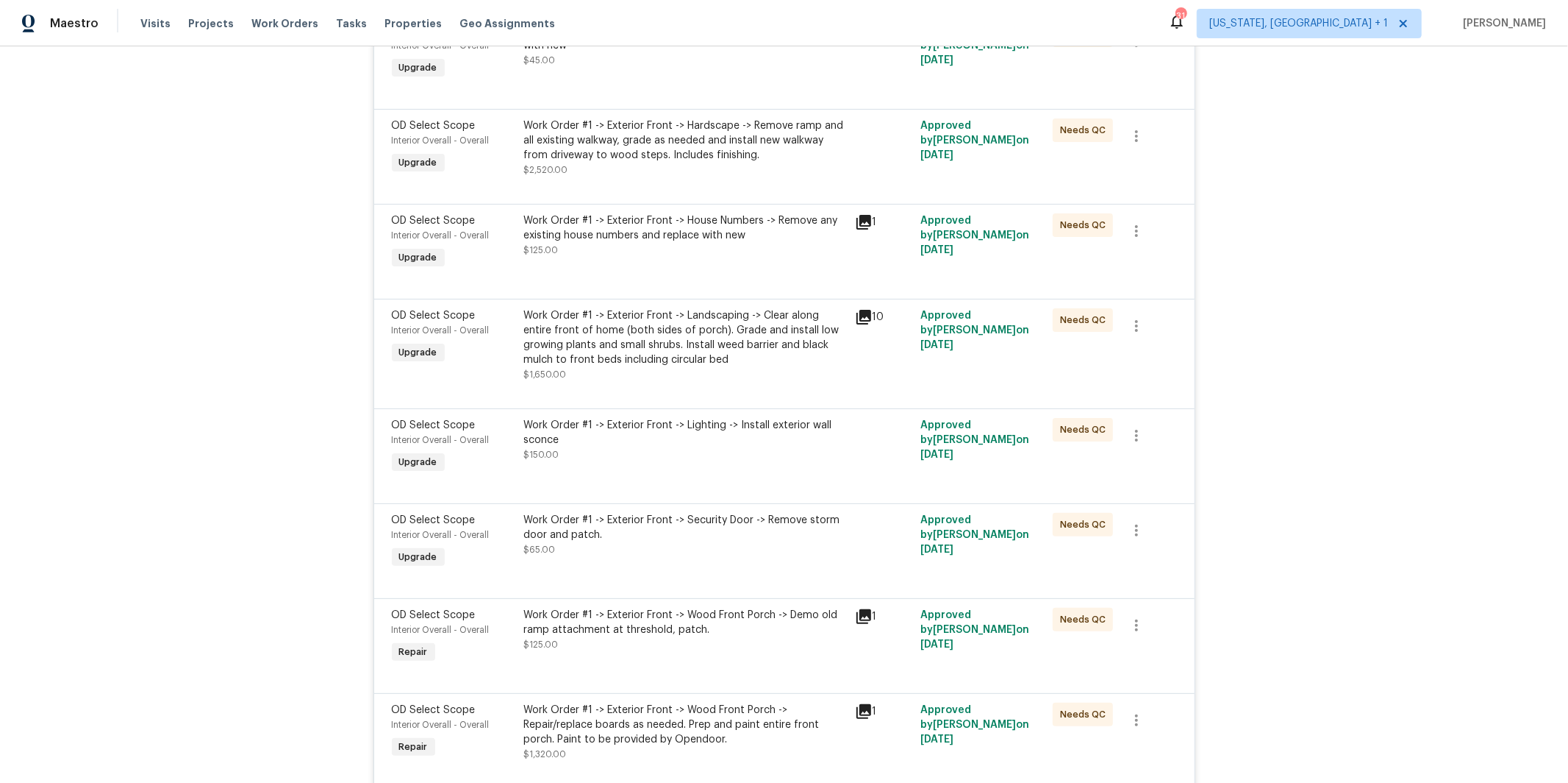
click at [604, 367] on div "Work Order #1 -> Exterior Front -> Landscaping -> Clear along entire front of h…" at bounding box center [685, 338] width 322 height 59
